Goal: Task Accomplishment & Management: Manage account settings

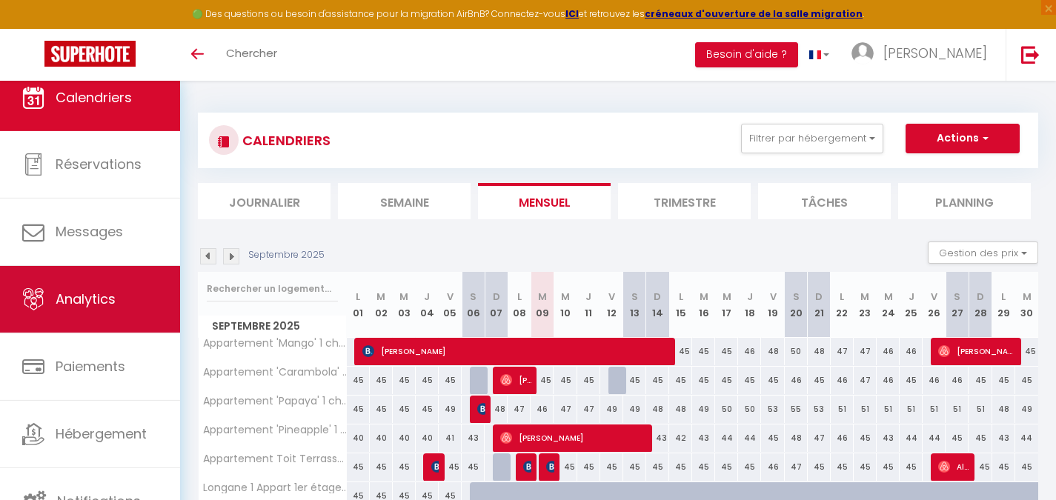
click at [105, 322] on link "Analytics" at bounding box center [90, 299] width 180 height 67
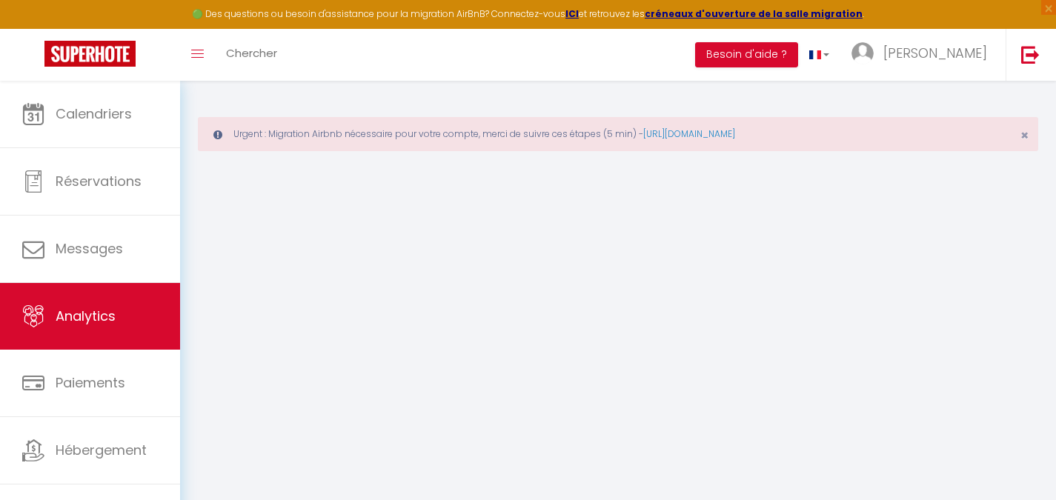
select select "2025"
select select "9"
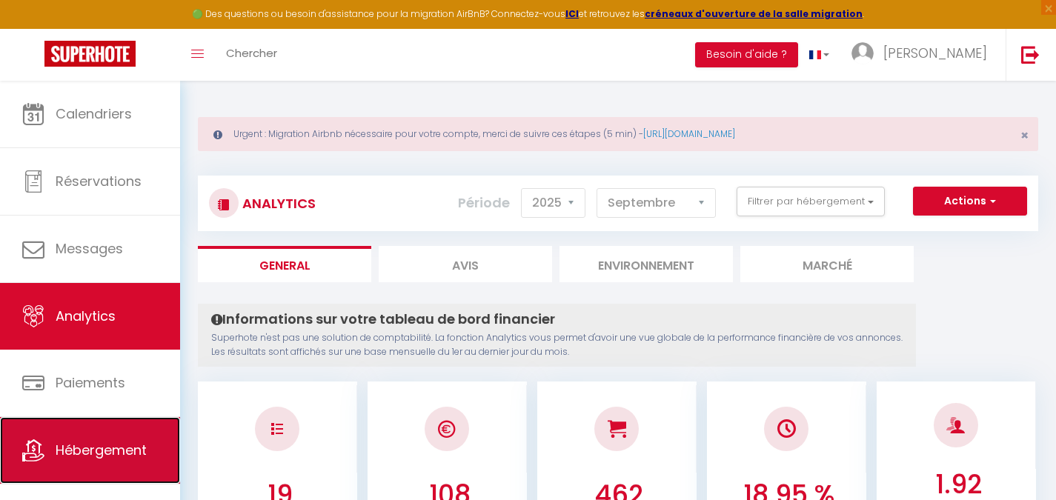
click at [100, 420] on link "Hébergement" at bounding box center [90, 450] width 180 height 67
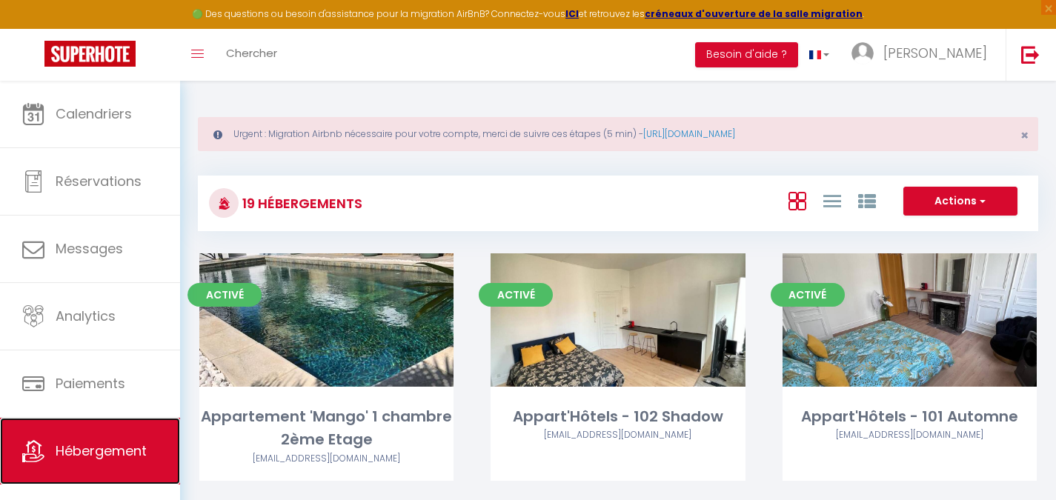
click at [100, 420] on link "Hébergement" at bounding box center [90, 451] width 180 height 67
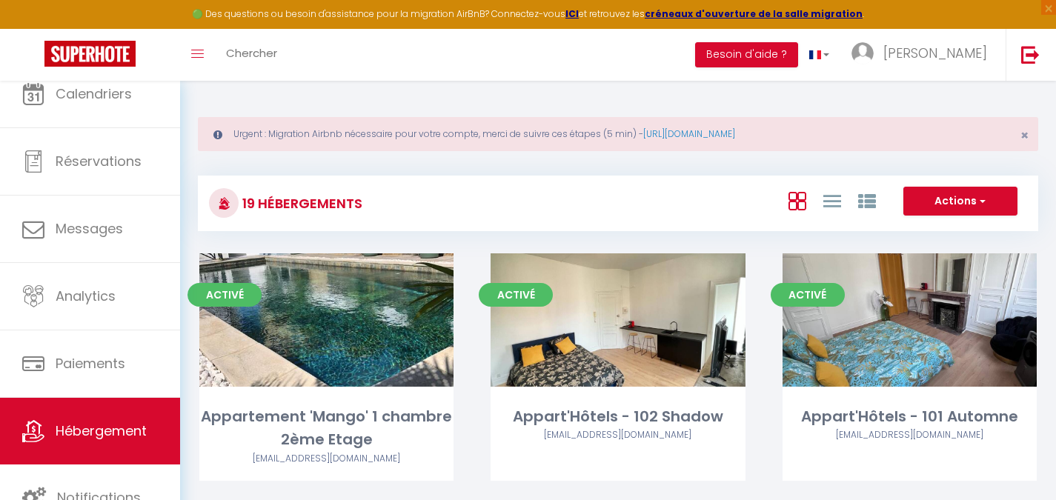
scroll to position [719, 0]
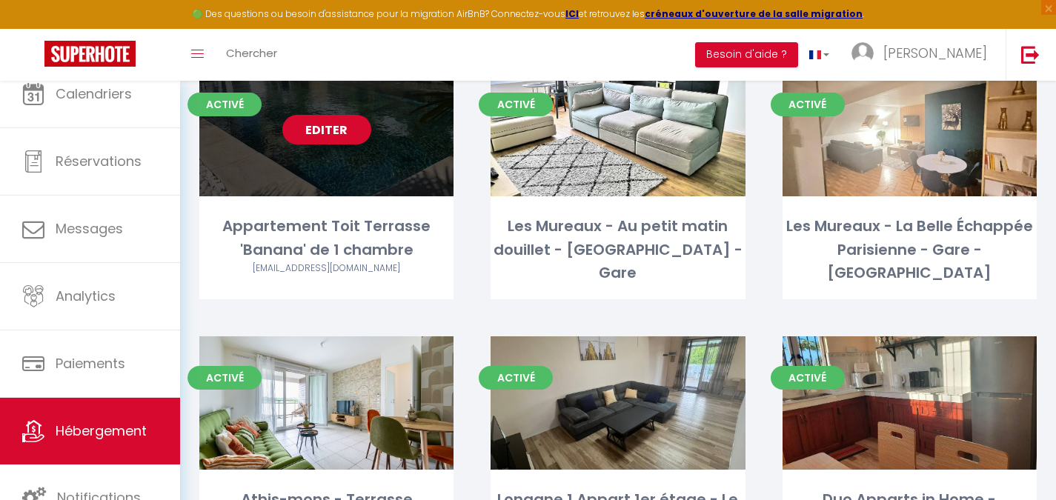
click at [350, 126] on link "Editer" at bounding box center [326, 130] width 89 height 30
click at [381, 109] on div "Editer" at bounding box center [326, 129] width 254 height 133
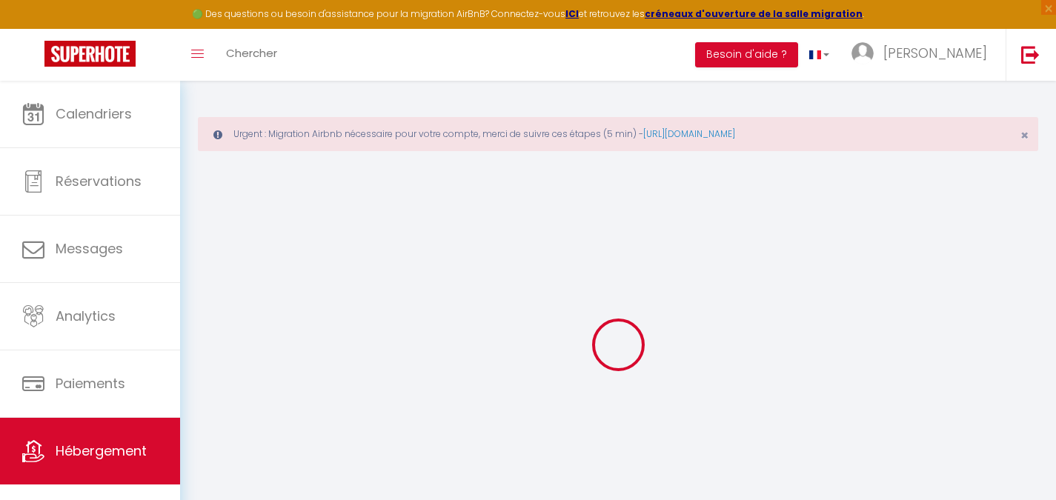
type input "Appartement Toit Terrasse 'Banana' de 1 chambre"
type input "Cyndie"
select select "2"
type input "115"
select select
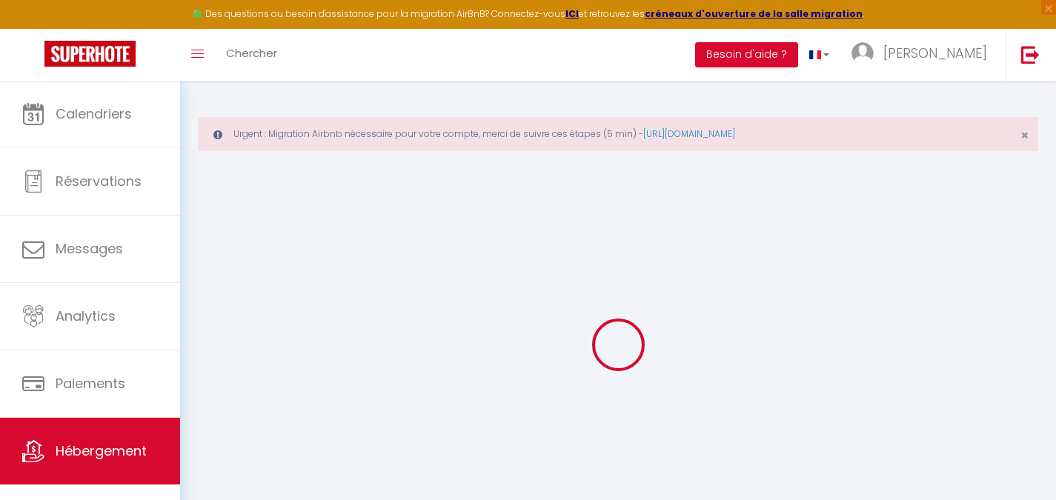
select select
type input "Grand Baie"
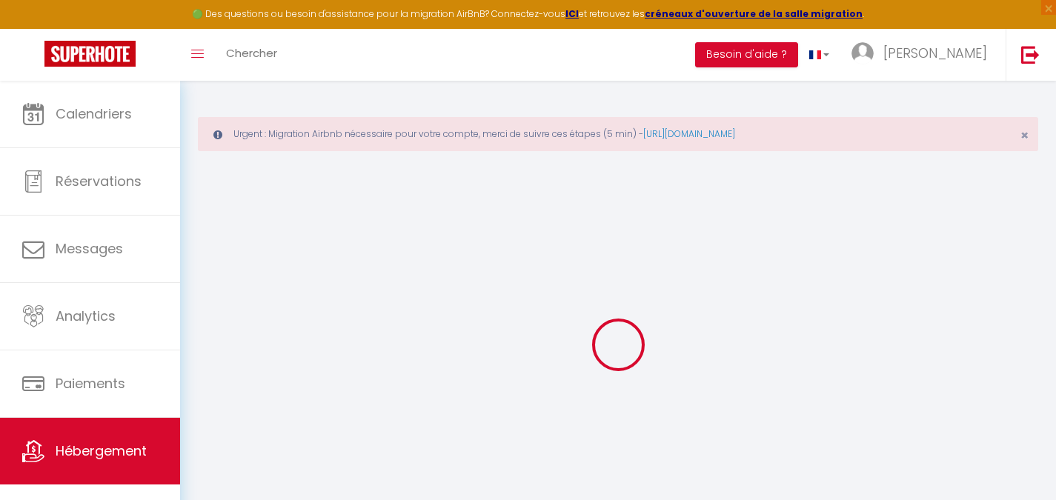
select select "138"
type input "[EMAIL_ADDRESS][DOMAIN_NAME]"
select select
checkbox input "false"
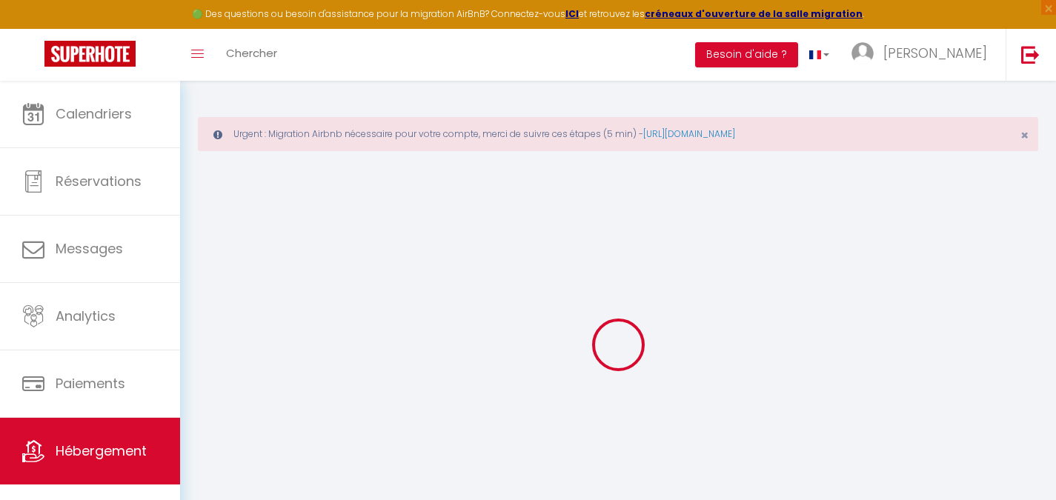
checkbox input "false"
type input "0"
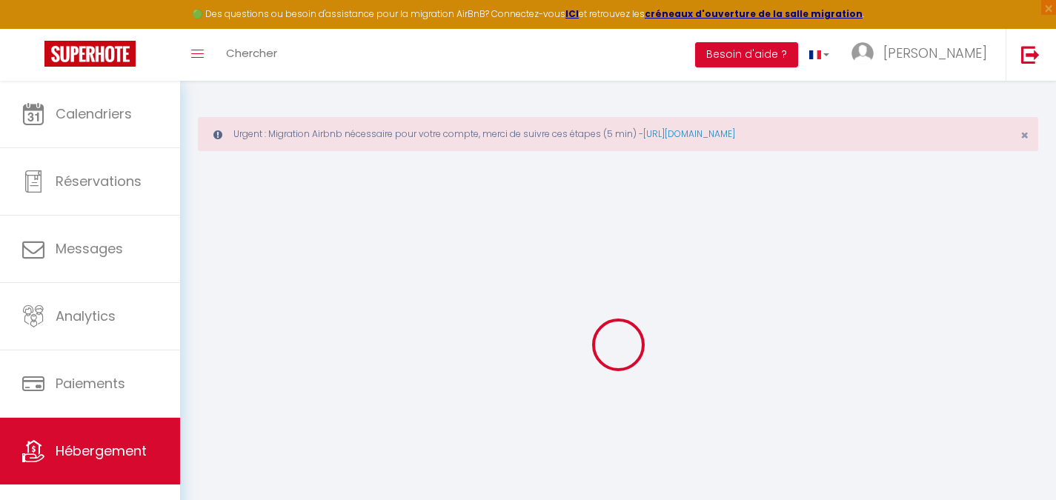
type input "0"
select select
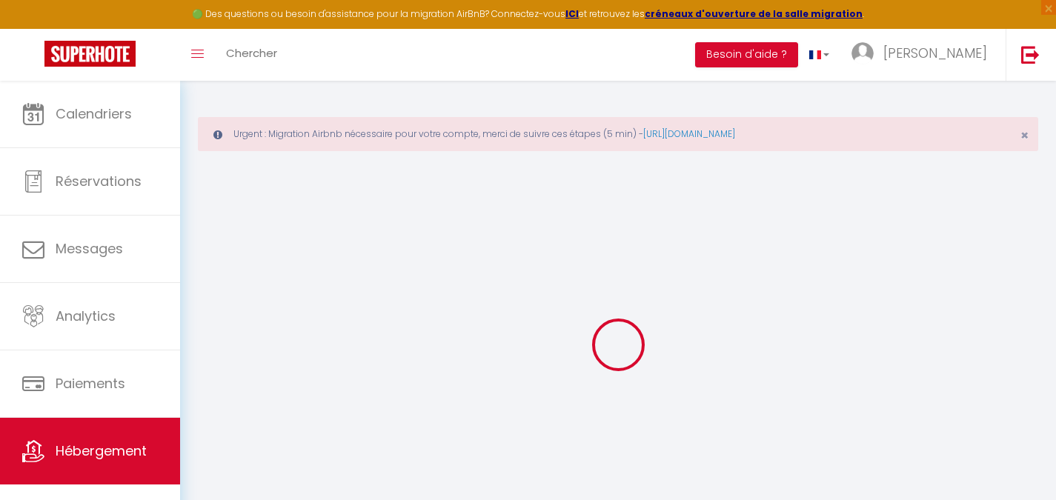
select select
checkbox input "false"
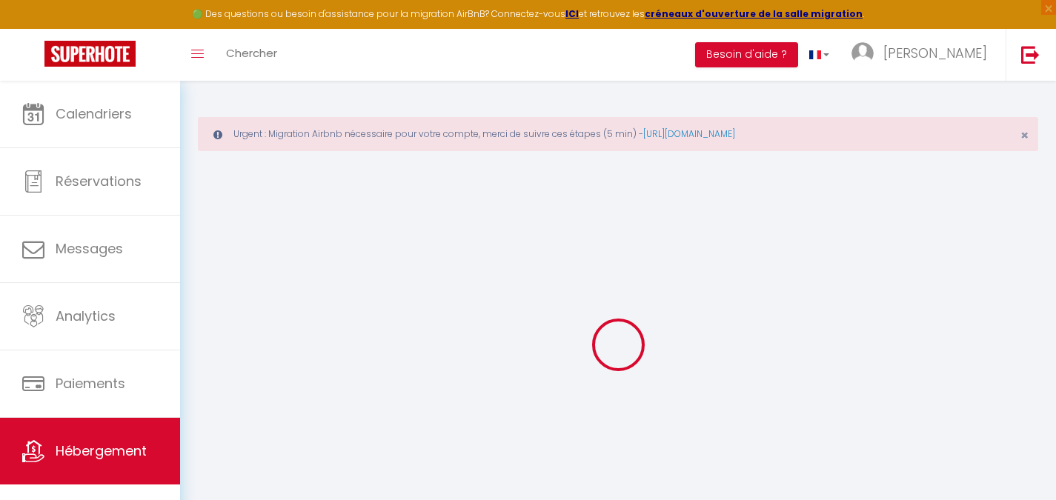
checkbox input "false"
select select
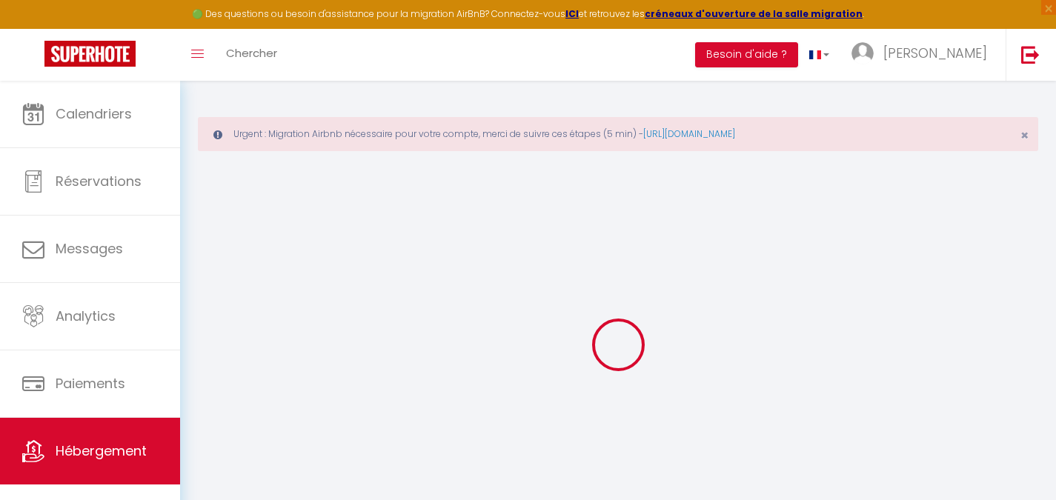
select select
checkbox input "false"
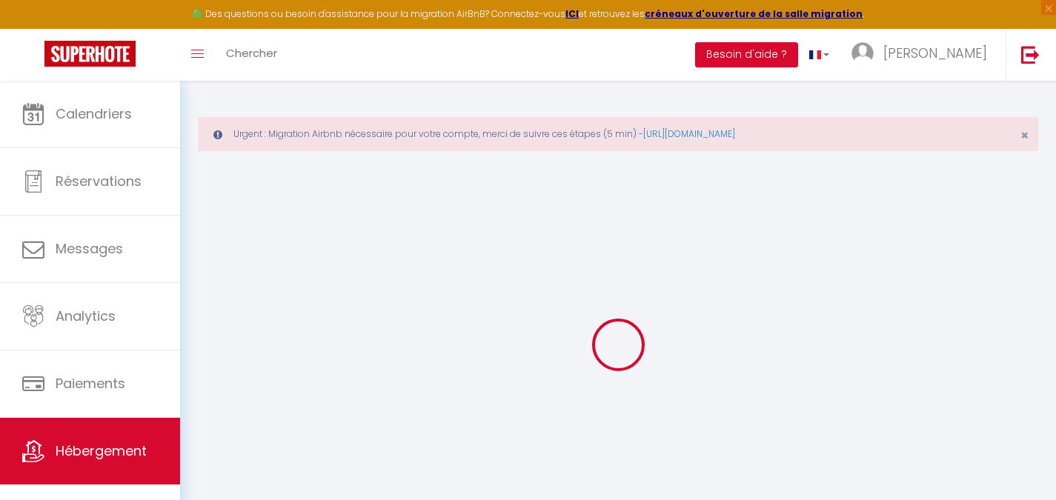
checkbox input "false"
select select
checkbox input "false"
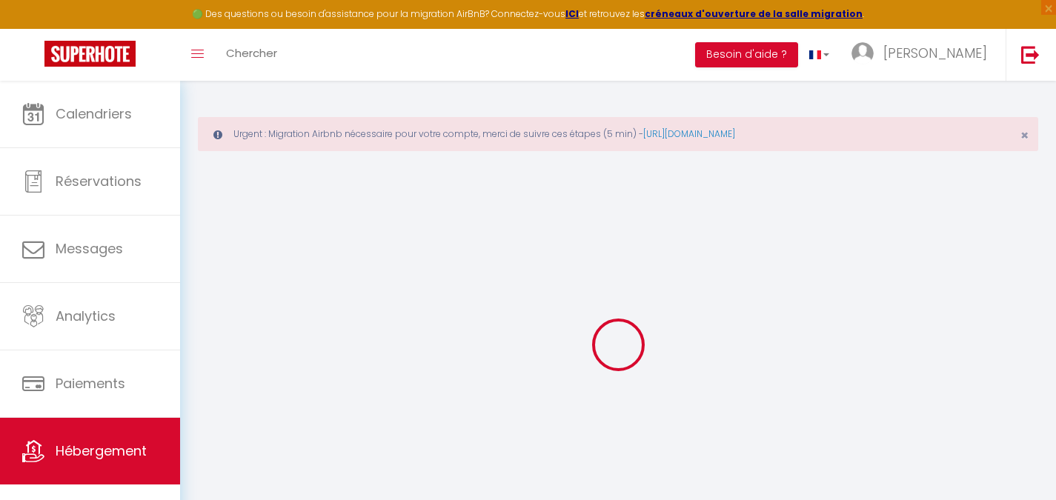
checkbox input "false"
select select
checkbox input "false"
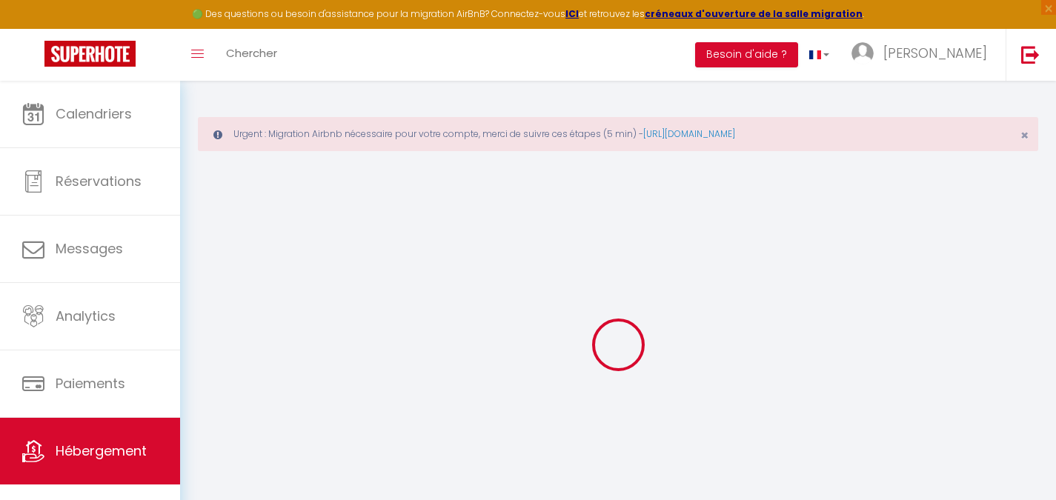
checkbox input "false"
select select "15:00"
select select "18:00"
select select "11:00"
select select "30"
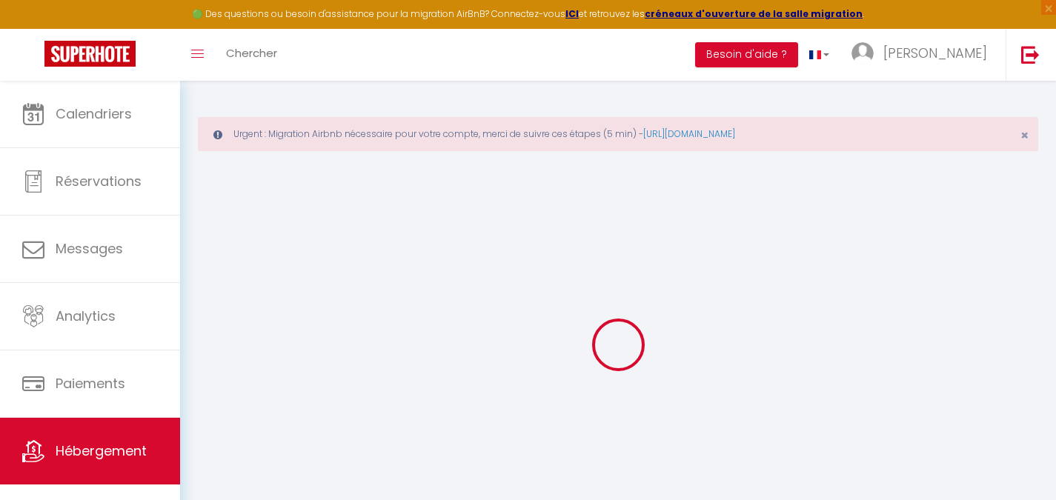
select select "120"
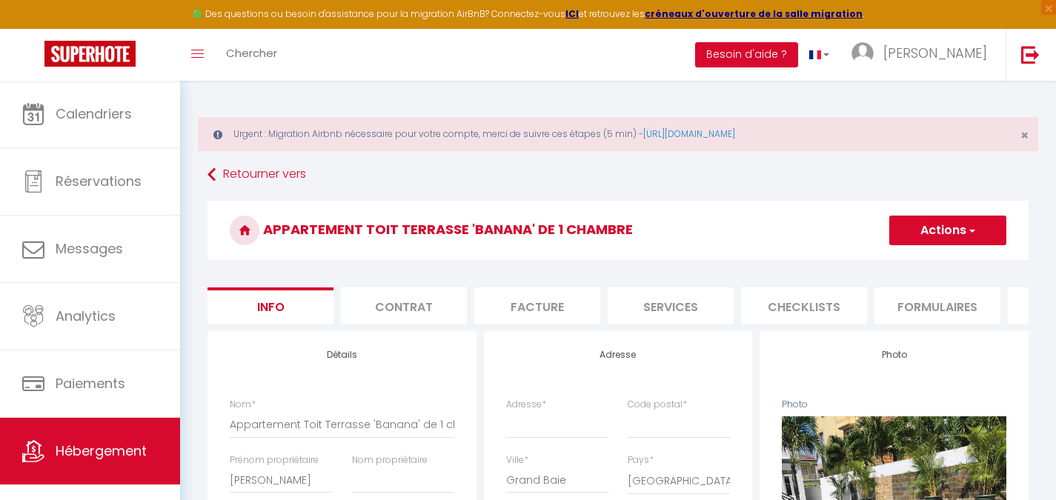
select select
checkbox input "false"
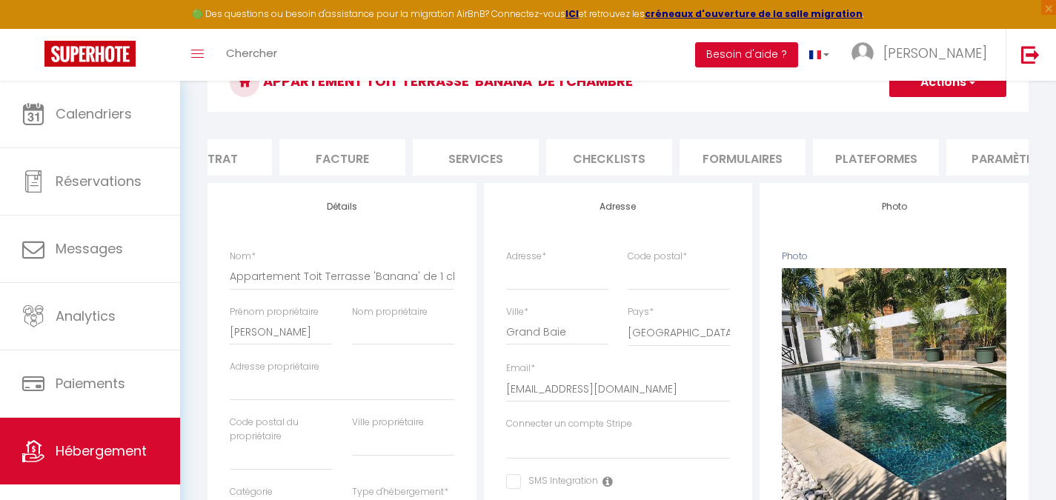
scroll to position [0, 240]
click at [816, 164] on li "Plateformes" at bounding box center [831, 157] width 126 height 36
select select
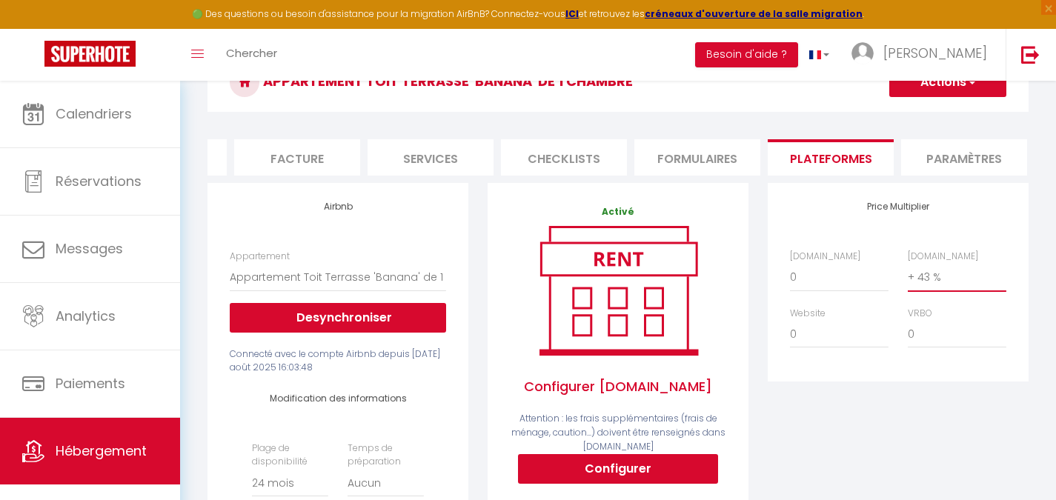
click at [933, 291] on select "0 + 1 % + 2 % + 3 % + 4 % + 5 % + 6 % + 7 % + 8 % + 9 %" at bounding box center [957, 277] width 99 height 28
click at [582, 112] on div "Appartement Toit Terrasse 'Banana' de 1 chambre Actions Enregistrer" at bounding box center [618, 86] width 821 height 67
click at [354, 274] on div "Appartement Penthouse [GEOGRAPHIC_DATA] - [GEOGRAPHIC_DATA] Residences - [EMAIL…" at bounding box center [338, 291] width 216 height 83
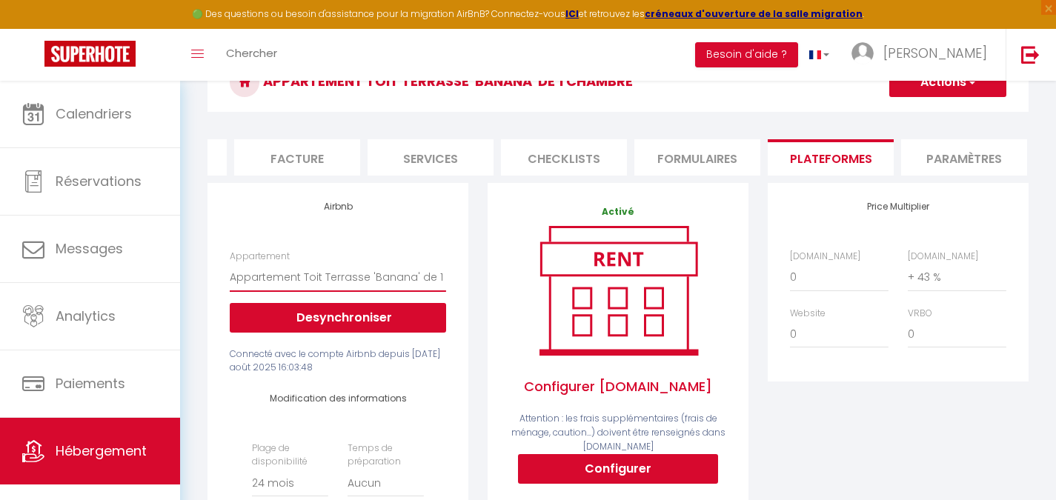
click at [351, 282] on select "Penthouse La Dolce - [GEOGRAPHIC_DATA] Residences - [EMAIL_ADDRESS][DOMAIN_NAME…" at bounding box center [338, 277] width 216 height 28
click at [494, 337] on div "Activé Configurer Booking.com Attention : les frais supplémentaires (frais de m…" at bounding box center [618, 365] width 261 height 365
click at [379, 324] on button "Desynchroniser" at bounding box center [338, 318] width 216 height 30
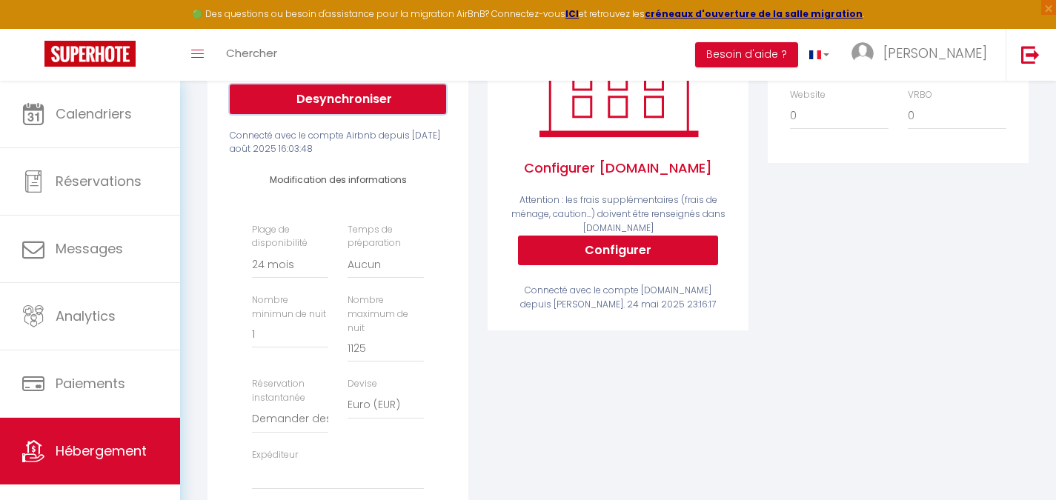
scroll to position [371, 0]
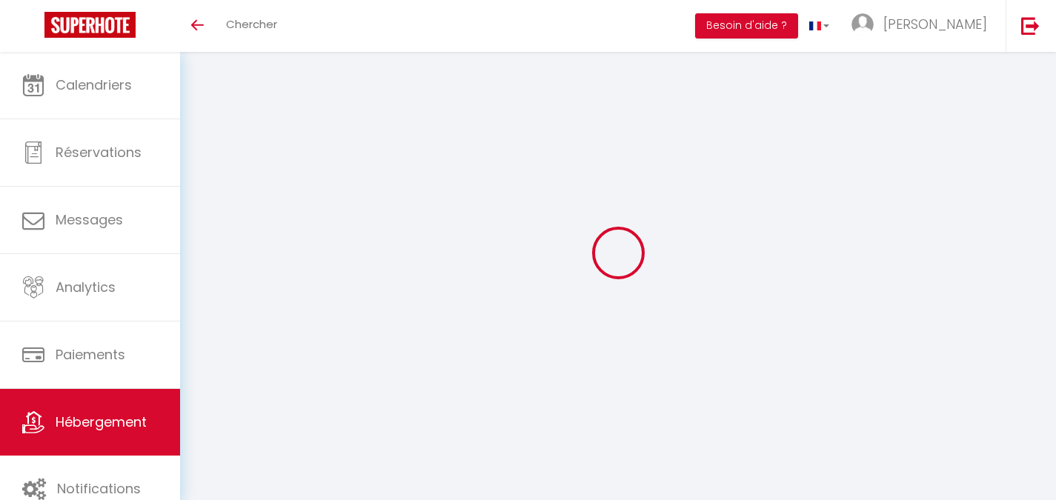
select select
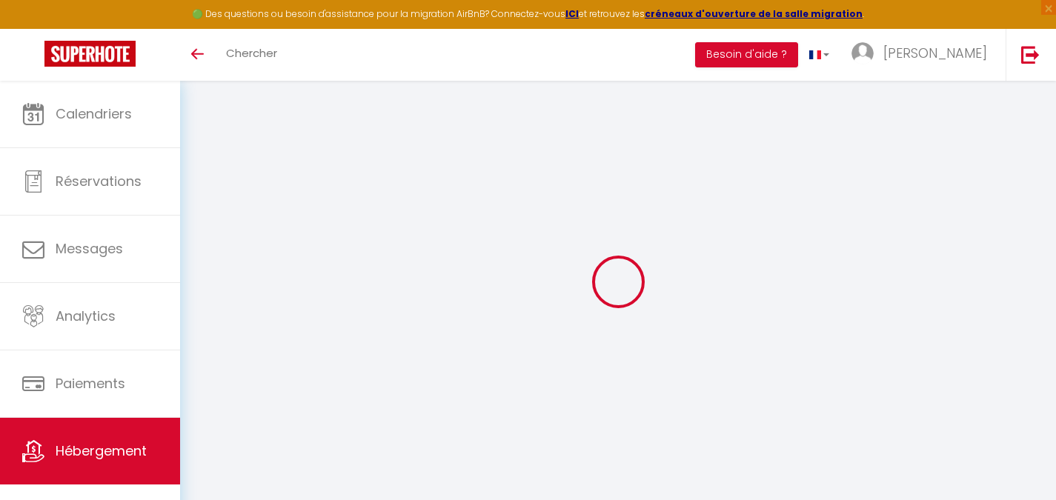
select select
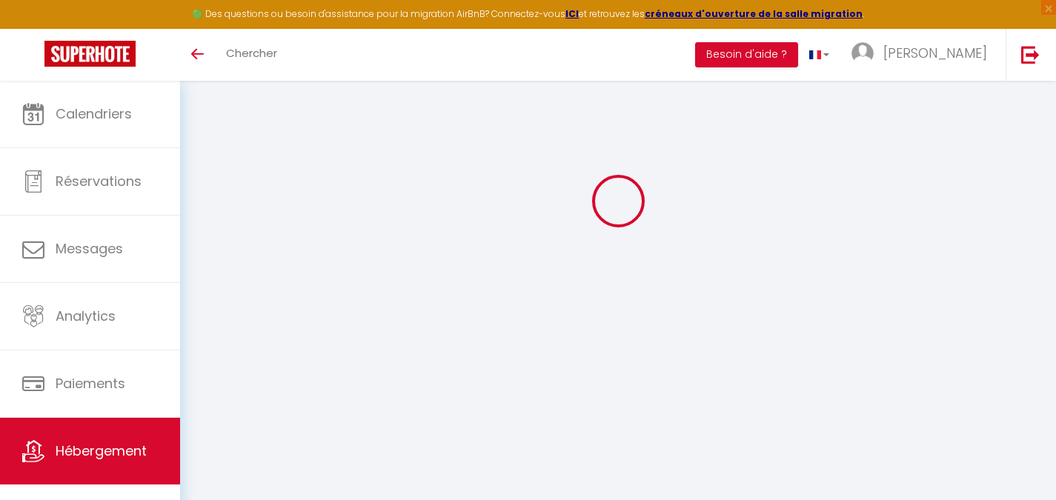
type input "[EMAIL_ADDRESS][DOMAIN_NAME]"
type input "14229384"
select select "+ 43 %"
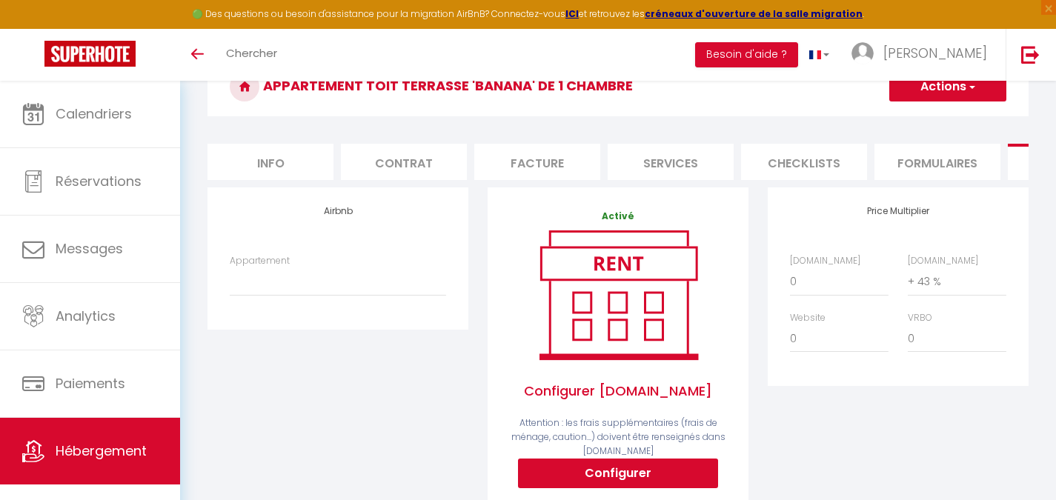
click at [339, 275] on div "Appartement Penthouse [GEOGRAPHIC_DATA] - [GEOGRAPHIC_DATA] Residences - [EMAIL…" at bounding box center [338, 275] width 216 height 42
click at [330, 291] on select "Penthouse La Dolce - [GEOGRAPHIC_DATA] Residences - [EMAIL_ADDRESS][DOMAIN_NAME…" at bounding box center [338, 282] width 216 height 28
select select "13320-619325039391092615"
click at [230, 279] on select "Penthouse La Dolce - [GEOGRAPHIC_DATA] Residences - [EMAIL_ADDRESS][DOMAIN_NAME…" at bounding box center [338, 282] width 216 height 28
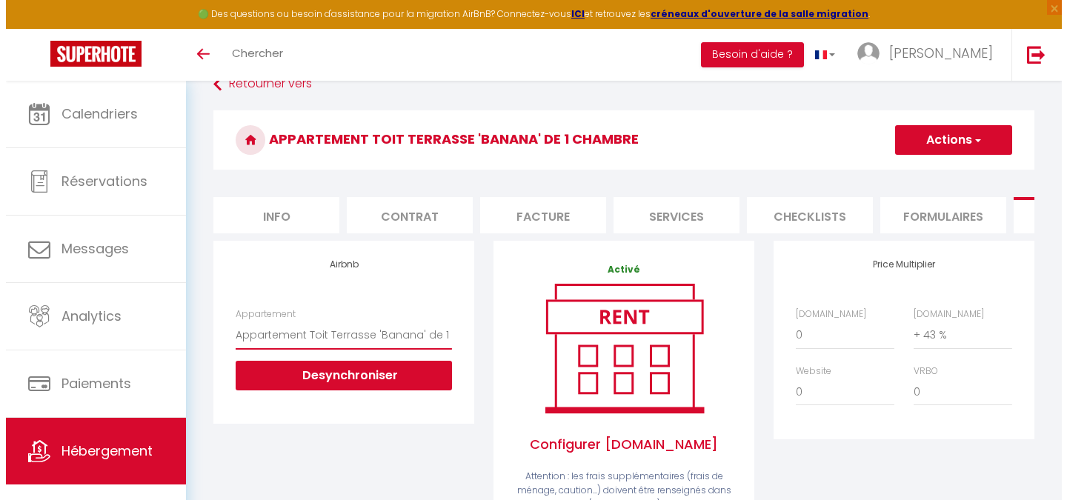
scroll to position [74, 0]
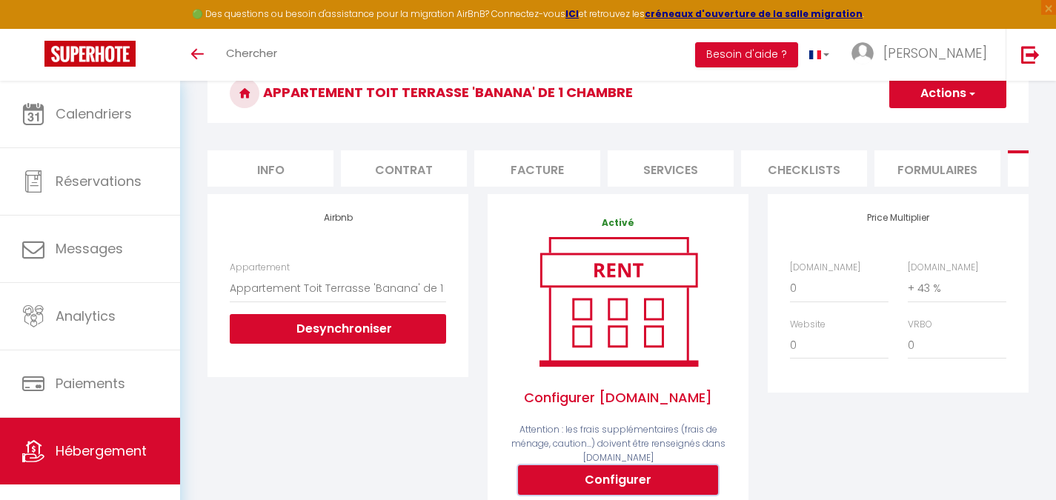
click at [608, 481] on button "Configurer" at bounding box center [618, 481] width 200 height 30
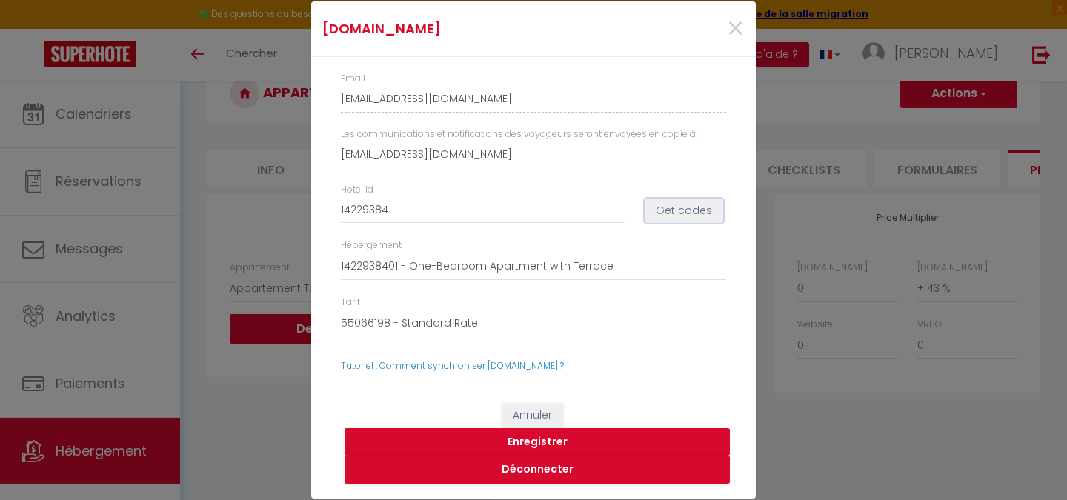
click at [659, 207] on button "Get codes" at bounding box center [684, 211] width 79 height 25
click at [695, 204] on button "Get codes" at bounding box center [684, 211] width 79 height 25
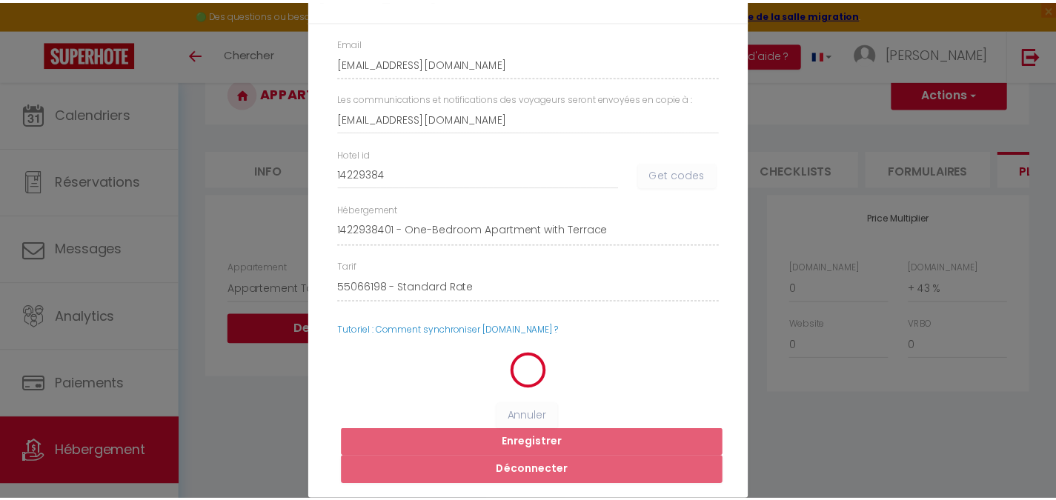
scroll to position [0, 0]
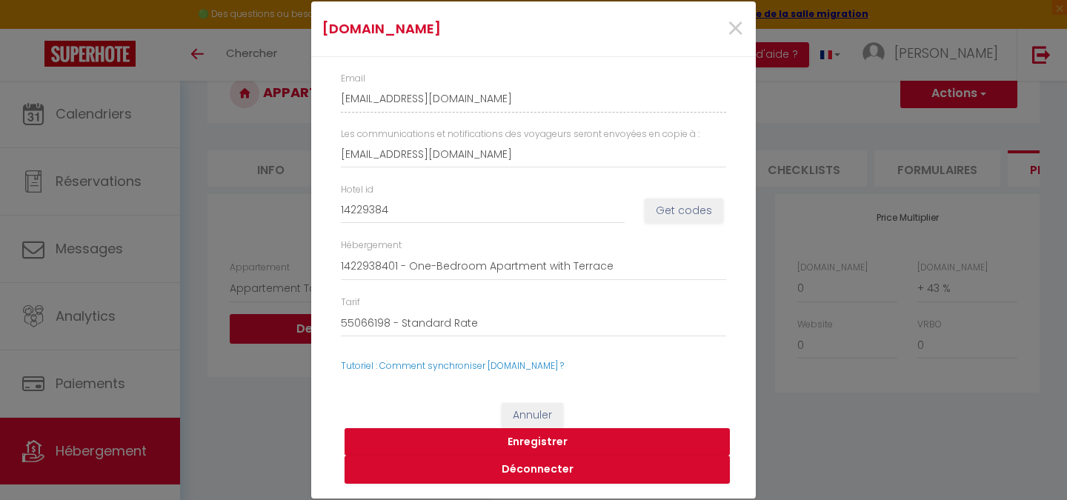
click at [550, 443] on button "Enregistrer" at bounding box center [537, 442] width 385 height 28
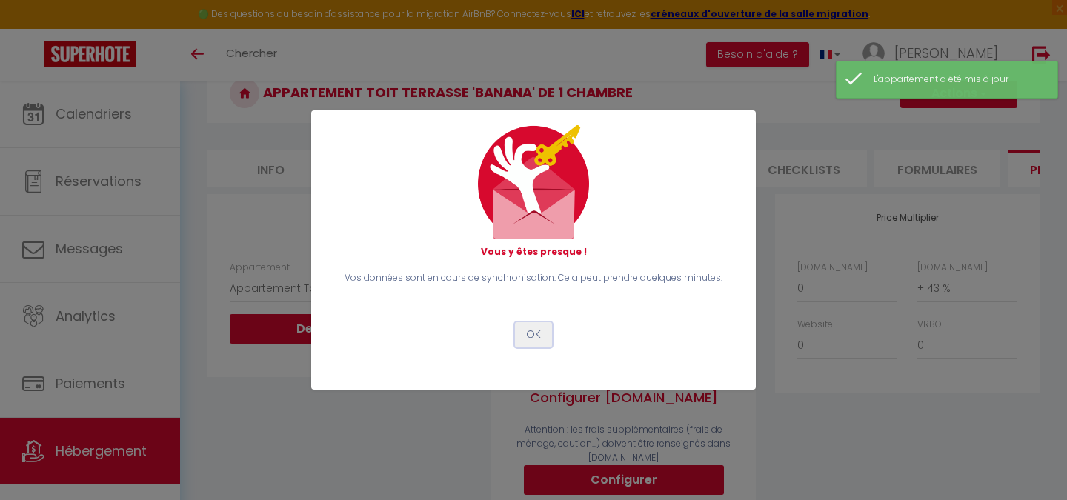
click at [549, 329] on button "OK" at bounding box center [533, 334] width 37 height 25
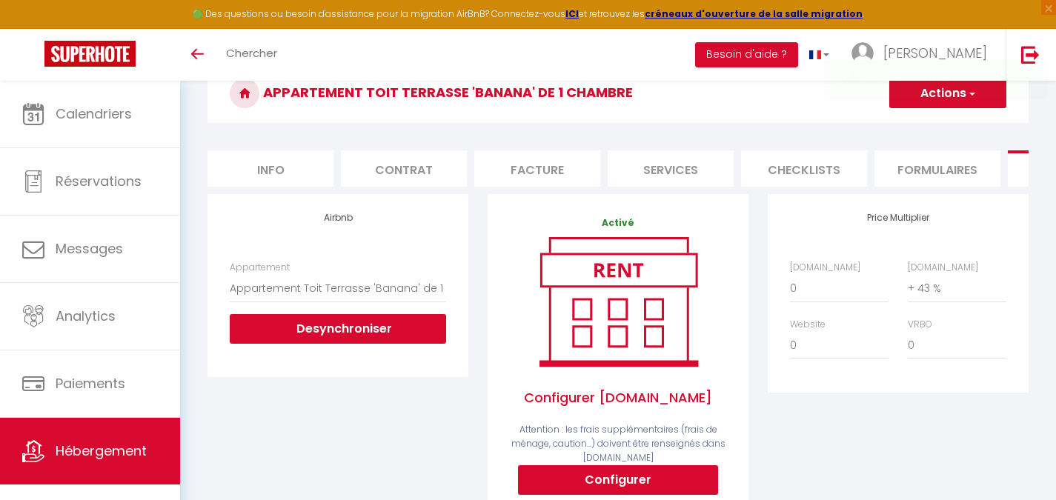
click at [454, 124] on div "Appartement Toit Terrasse 'Banana' de 1 chambre Actions Enregistrer" at bounding box center [618, 97] width 821 height 67
